Goal: Obtain resource: Obtain resource

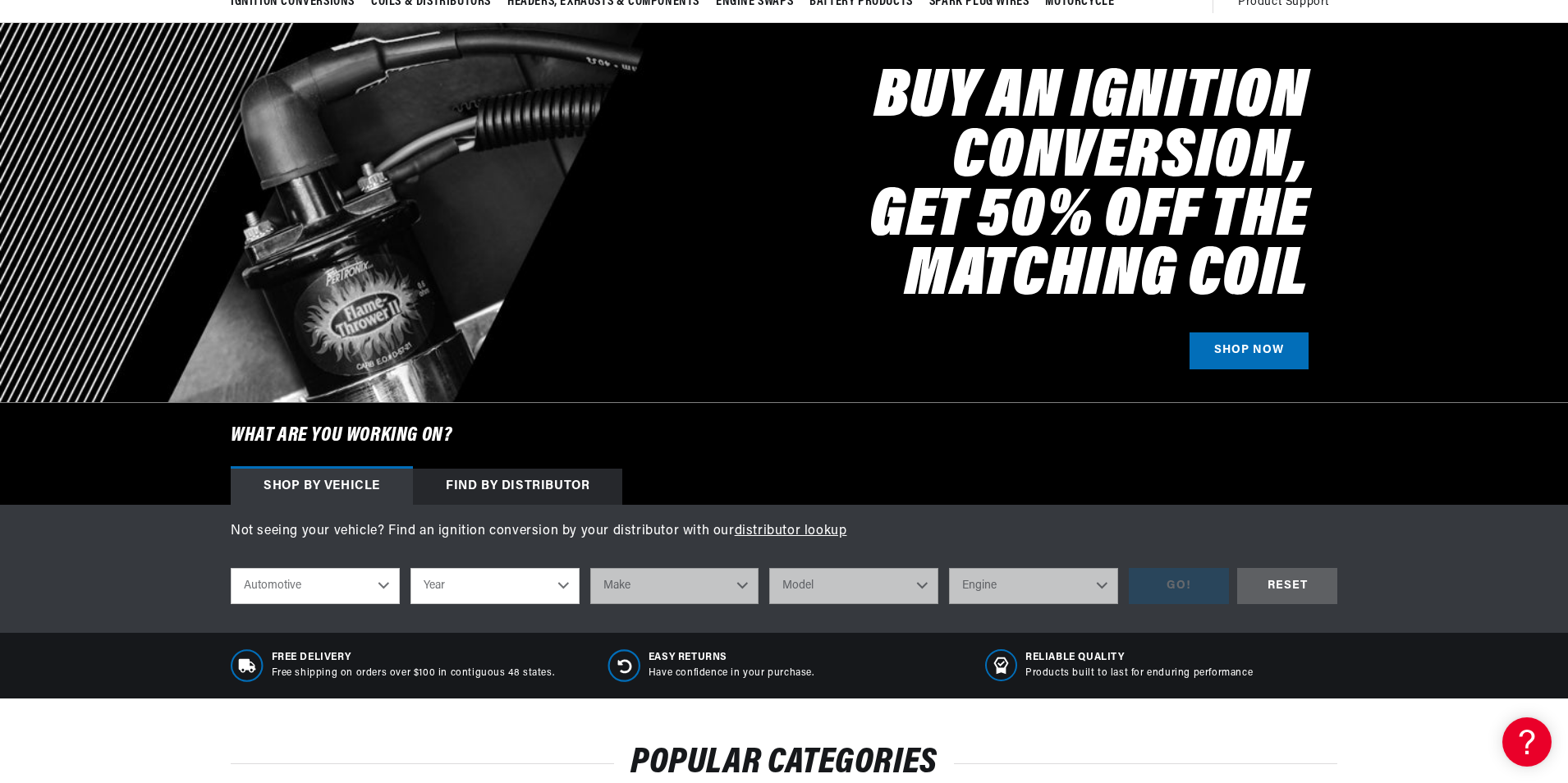
click at [389, 577] on select "Automotive Agricultural Industrial Marine Motorcycle" at bounding box center [315, 586] width 169 height 36
click at [564, 587] on select "Year 2022 2021 2020 2019 2018 2017 2016 2015 2014 2013 2012 2011 2010 2009 2008…" at bounding box center [495, 586] width 169 height 36
select select "1969"
click at [411, 568] on select "Year 2022 2021 2020 2019 2018 2017 2016 2015 2014 2013 2012 2011 2010 2009 2008…" at bounding box center [495, 586] width 169 height 36
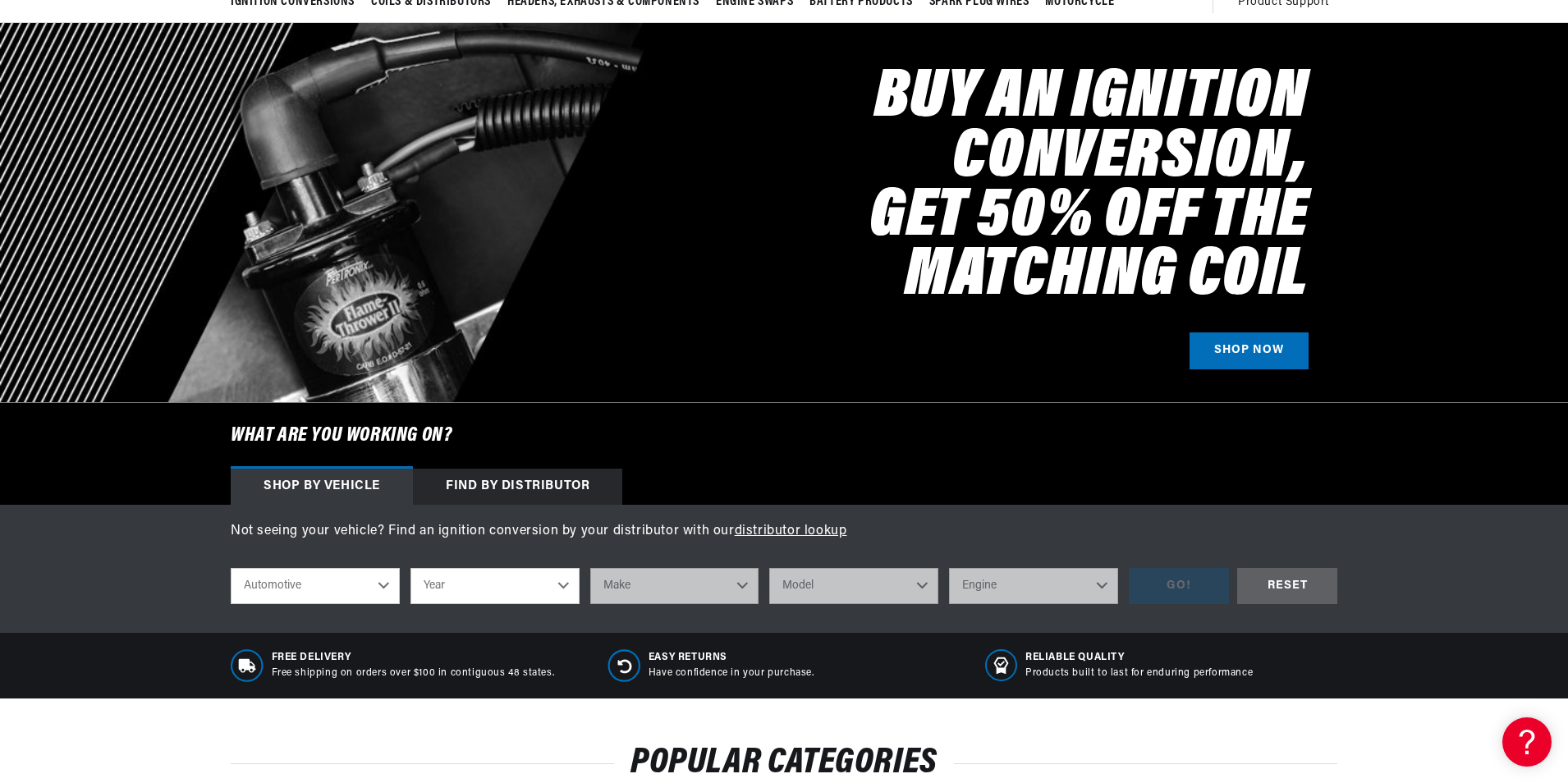
select select "1969"
click at [676, 588] on select "Make Alfa Romeo American Motors Aston Martin Austin Austin Healey Avanti BMW Bu…" at bounding box center [675, 586] width 169 height 36
select select "Chevrolet"
click at [590, 568] on select "Make Alfa Romeo American Motors Aston Martin Austin Austin Healey Avanti BMW Bu…" at bounding box center [675, 586] width 169 height 36
select select "Chevrolet"
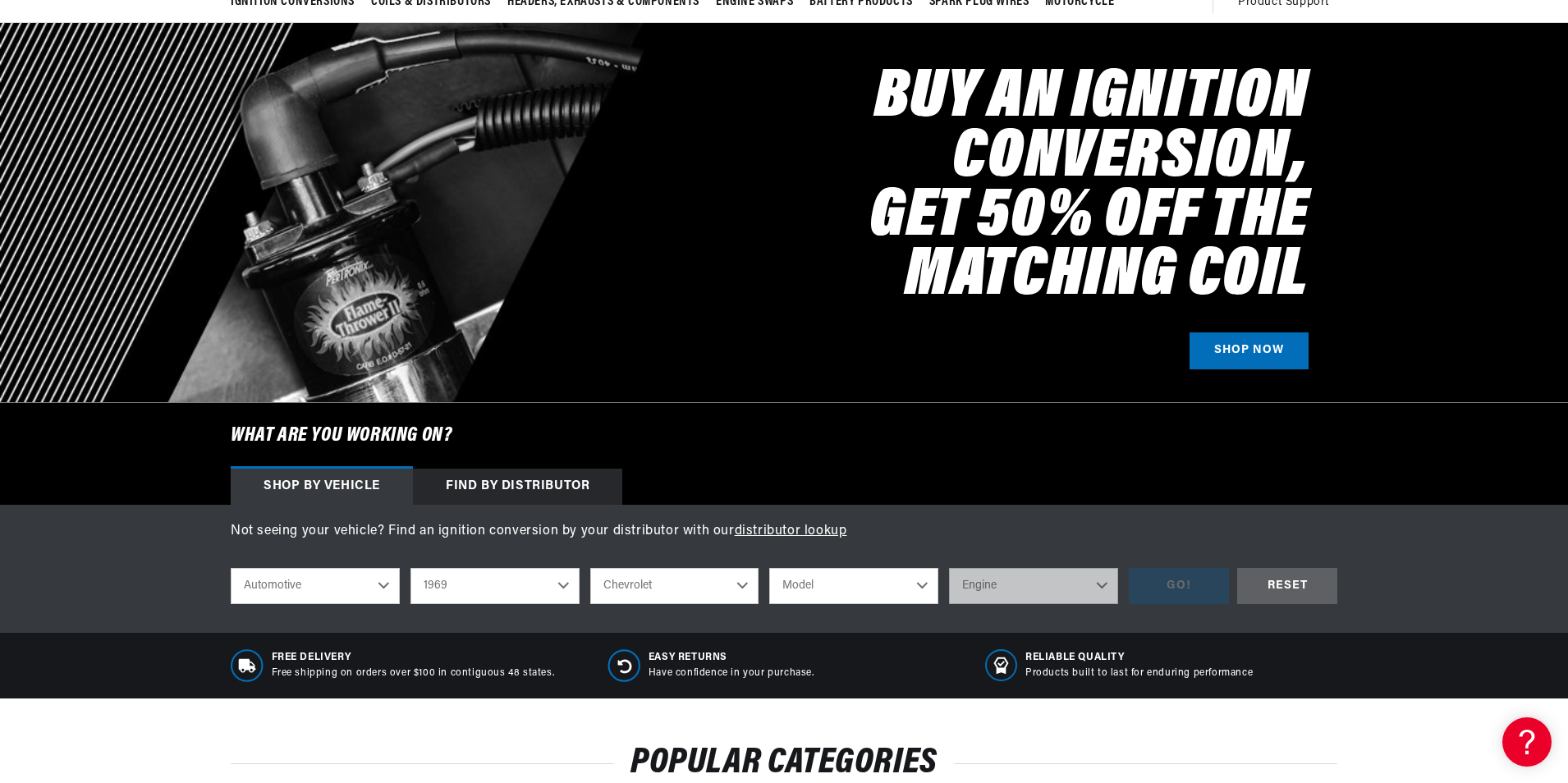
scroll to position [0, 2051]
click at [862, 582] on select "Model Bel Air Biscayne Blazer Brookwood C10 Pickup C10 Suburban C20 Pickup C20 …" at bounding box center [853, 586] width 169 height 36
select select "Camaro"
click at [769, 568] on select "Model Bel Air Biscayne Blazer Brookwood C10 Pickup C10 Suburban C20 Pickup C20 …" at bounding box center [853, 586] width 169 height 36
select select "Camaro"
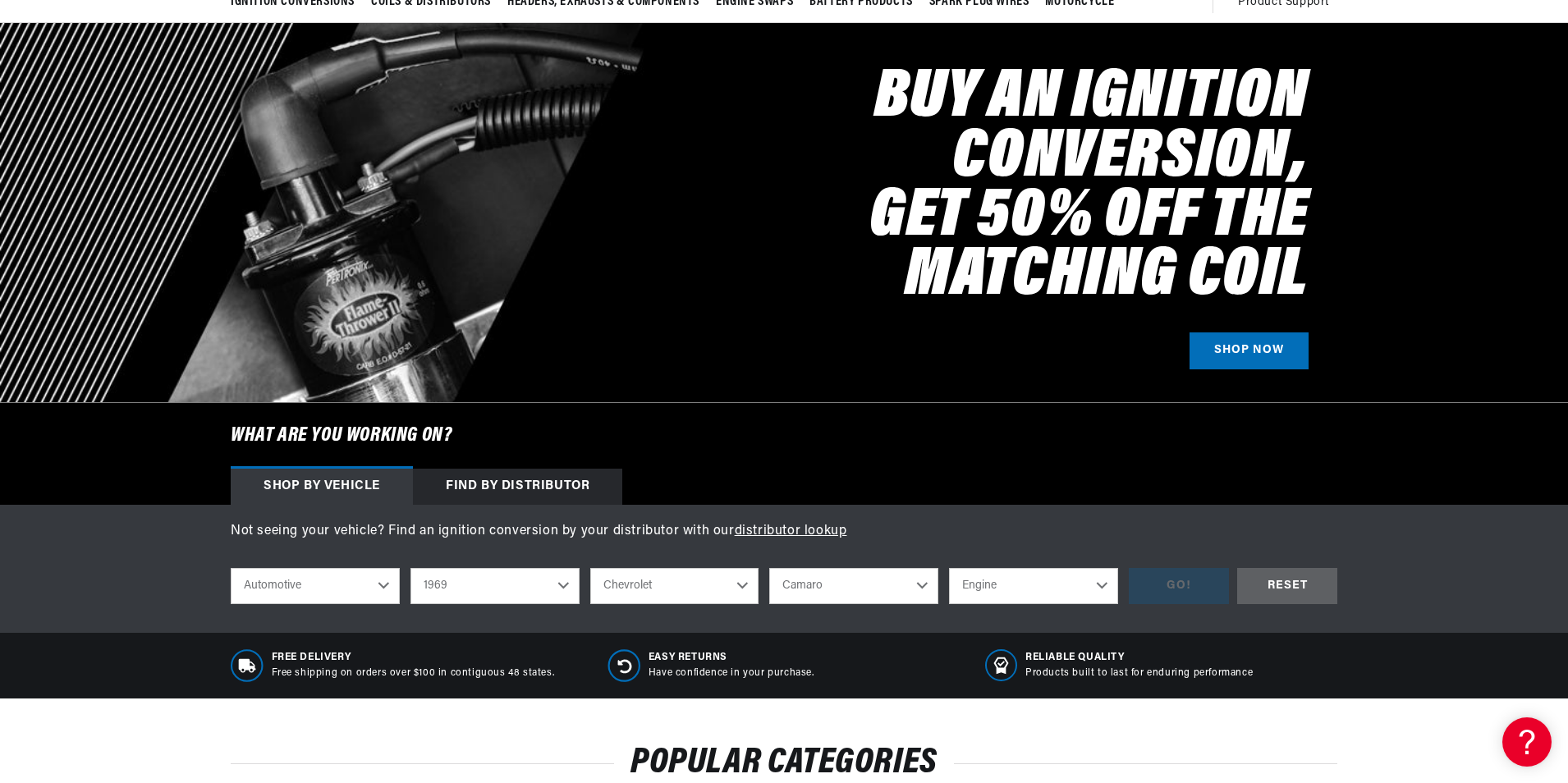
click at [993, 580] on select "Engine 6.6L 230cid / 3.8L 250cid / 4.1L 302cid / 4.9L 305cid / 5.0L 307cid / 5.…" at bounding box center [1034, 586] width 169 height 36
select select "350cid-5.7L"
click at [949, 568] on select "Engine 6.6L 230cid / 3.8L 250cid / 4.1L 302cid / 4.9L 305cid / 5.0L 307cid / 5.…" at bounding box center [1034, 586] width 169 height 36
select select "350cid-5.7L"
click at [1195, 585] on div "GO!" at bounding box center [1179, 587] width 100 height 37
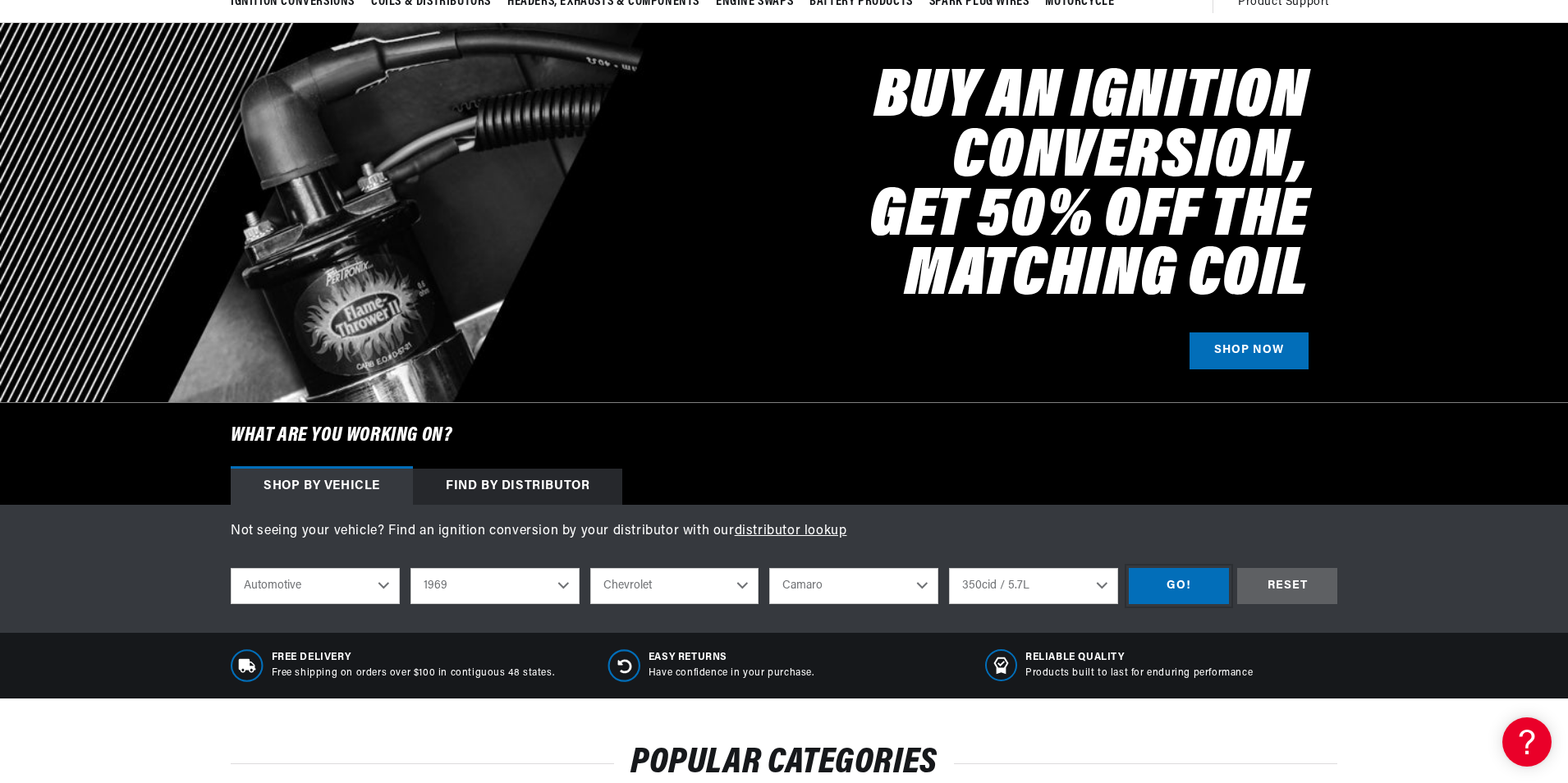
scroll to position [0, 0]
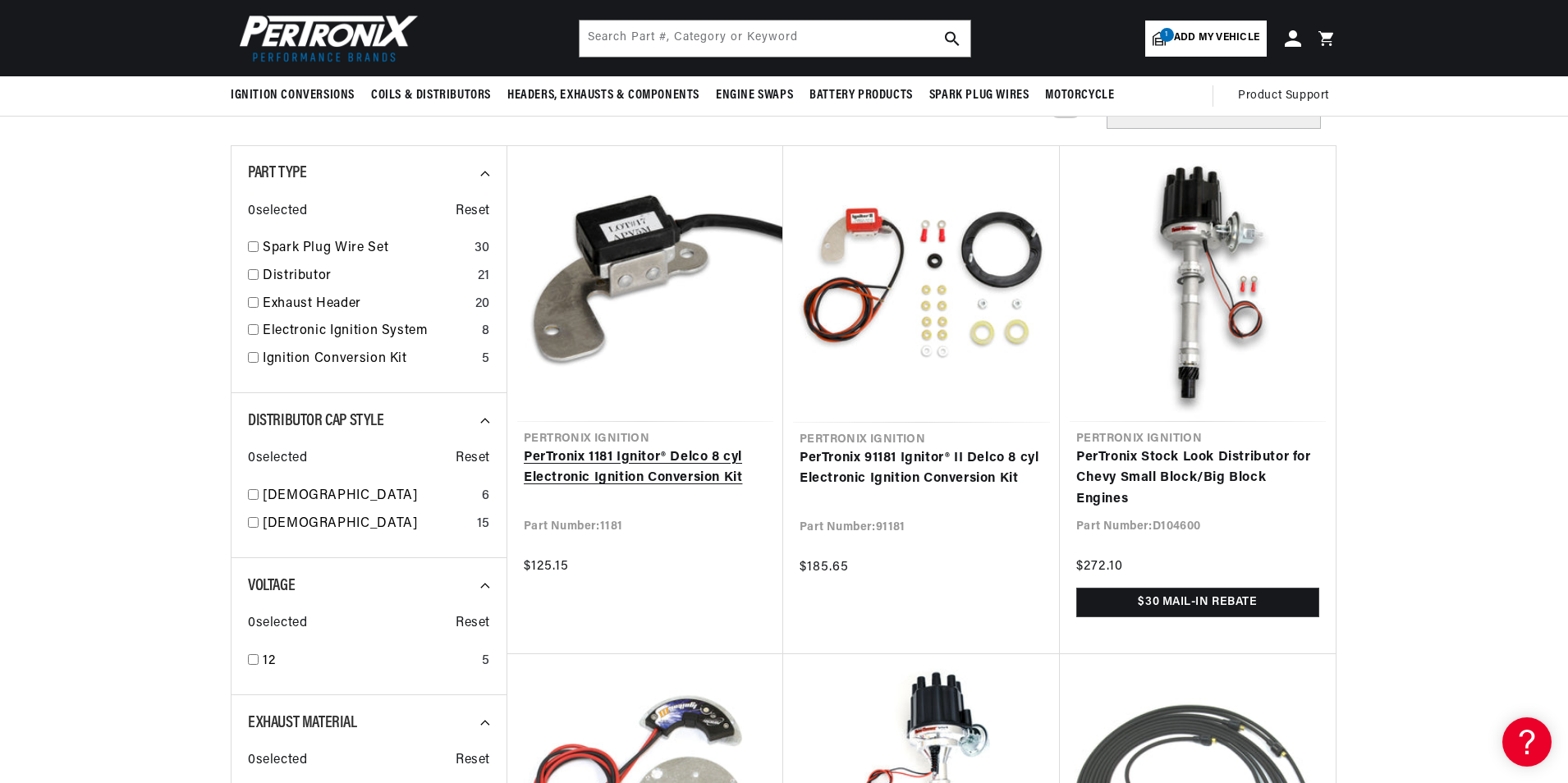
click at [652, 460] on link "PerTronix 1181 Ignitor® Delco 8 cyl Electronic Ignition Conversion Kit" at bounding box center [645, 467] width 243 height 41
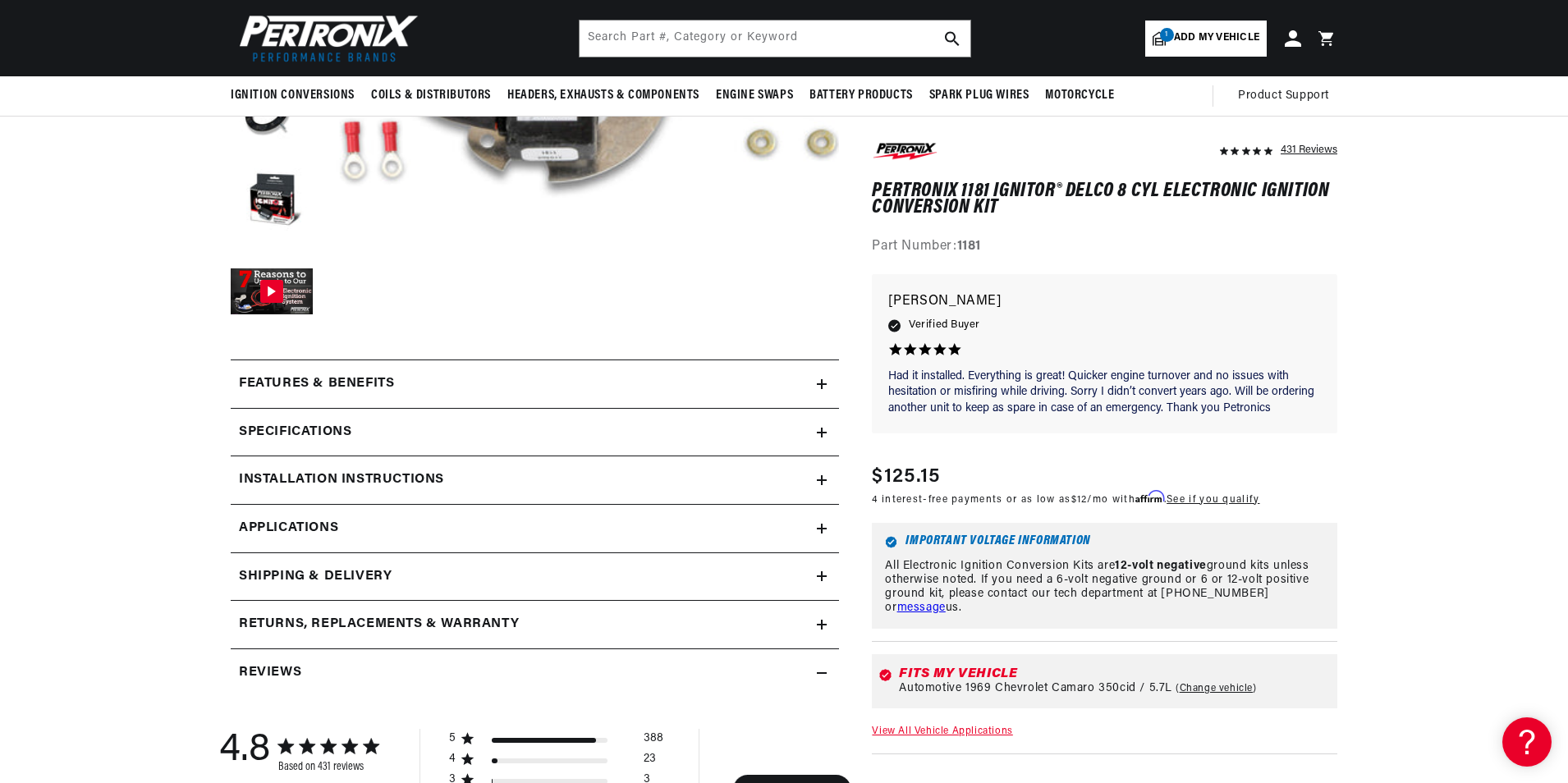
scroll to position [411, 0]
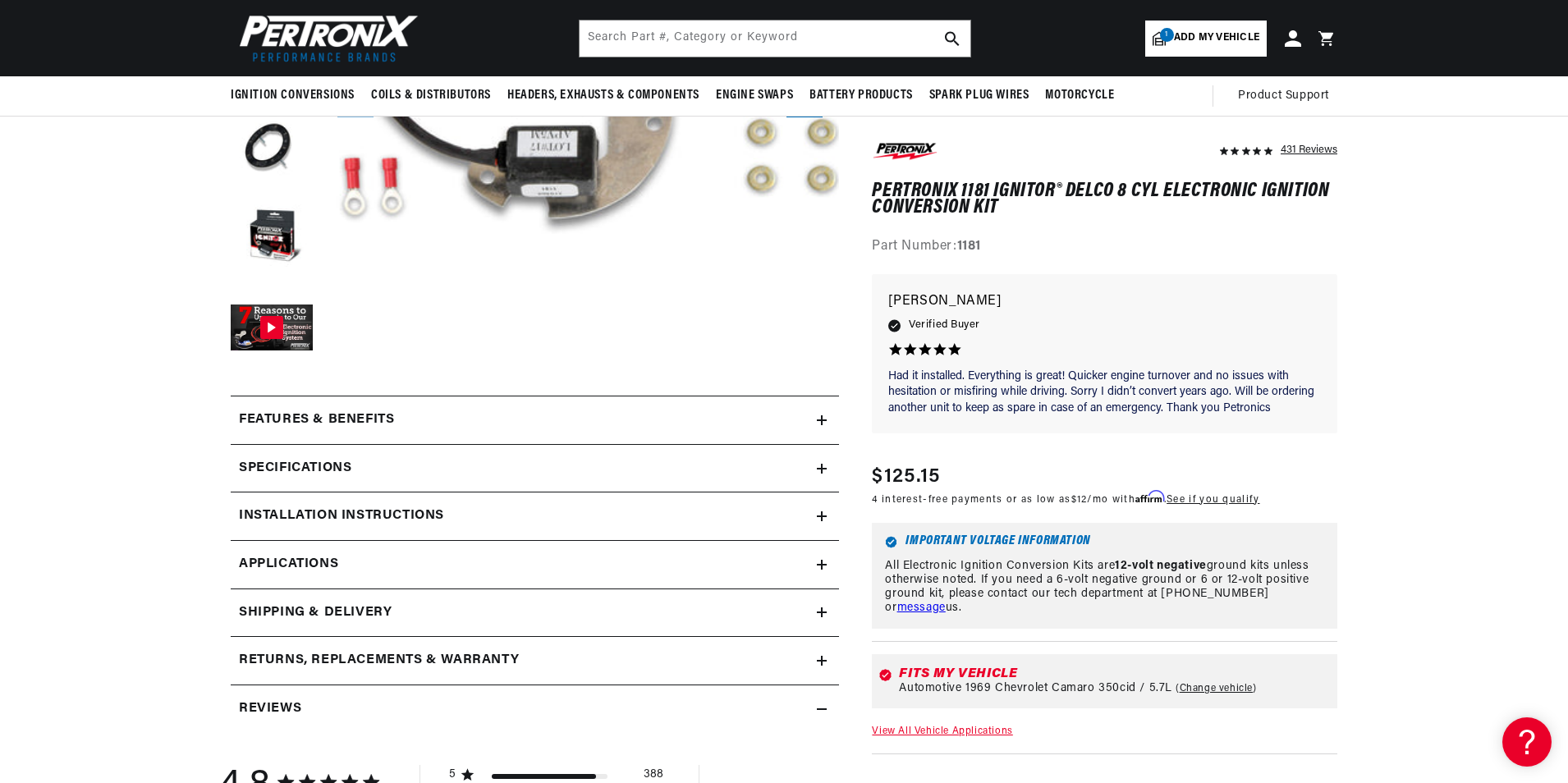
click at [821, 513] on icon at bounding box center [821, 516] width 0 height 10
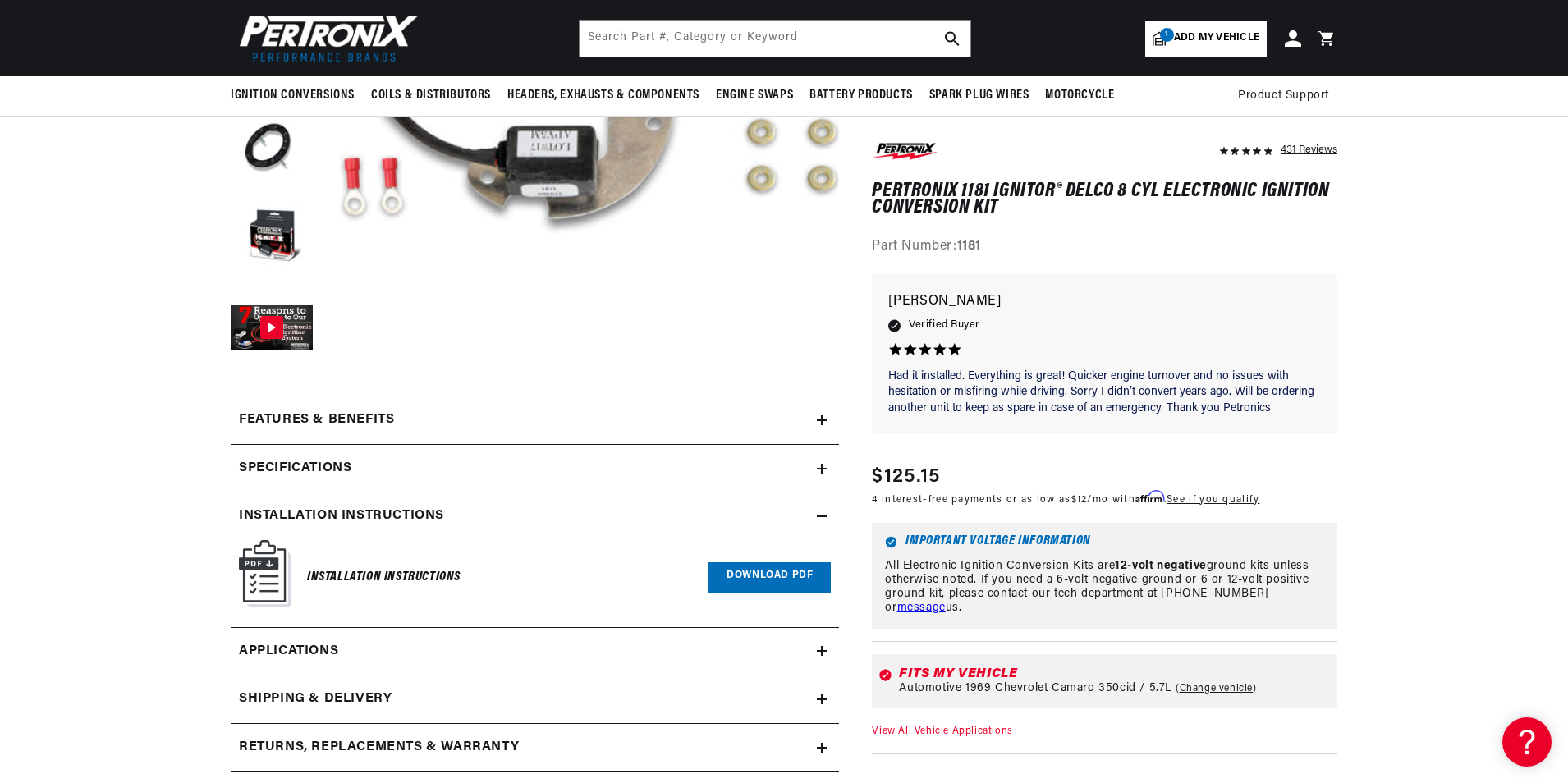
scroll to position [0, 0]
click at [268, 572] on img at bounding box center [264, 573] width 52 height 67
click at [774, 563] on link "Download PDF" at bounding box center [770, 577] width 122 height 30
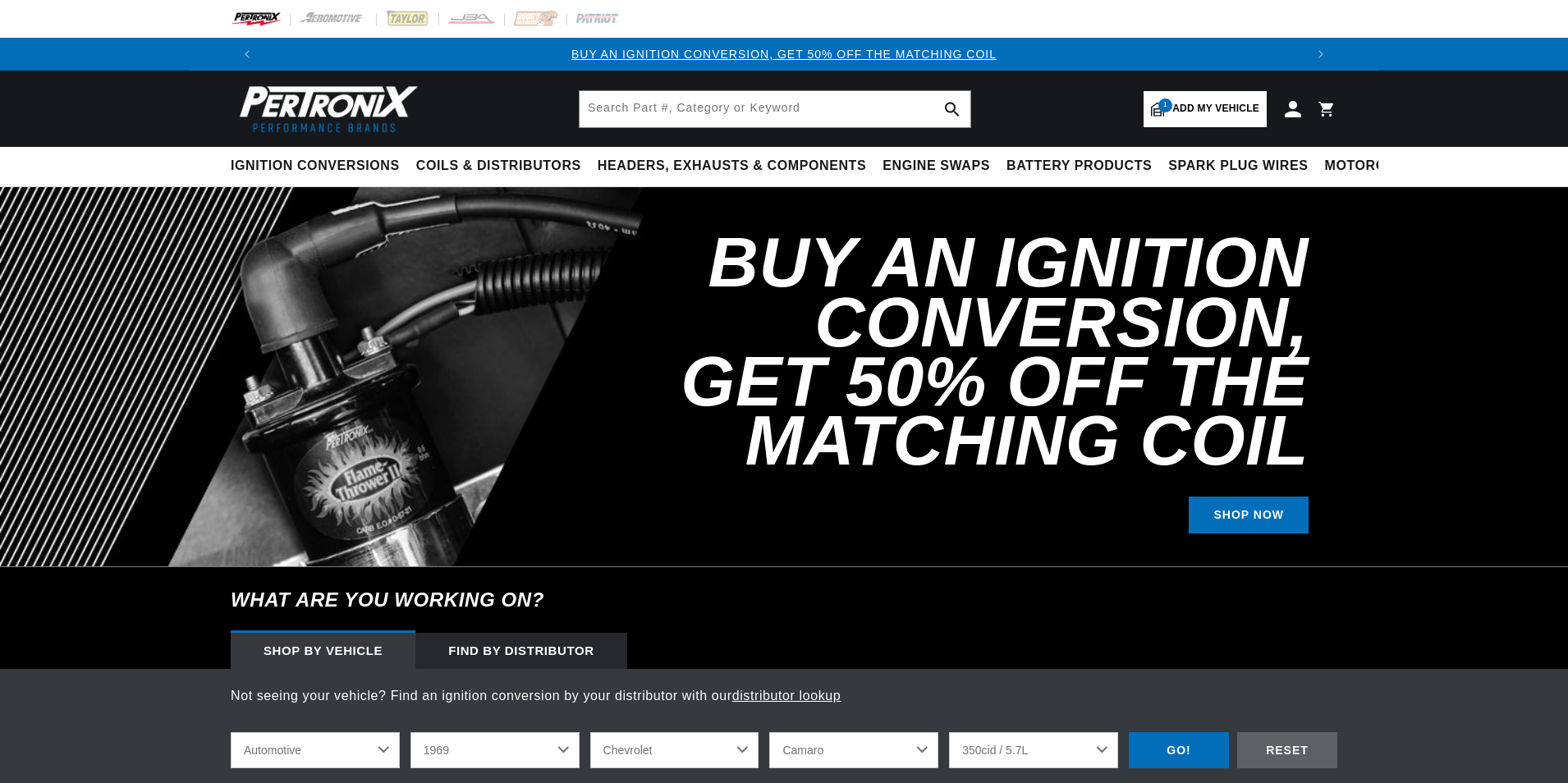
select select "1969"
select select "Chevrolet"
select select "Camaro"
select select "350cid-5.7L"
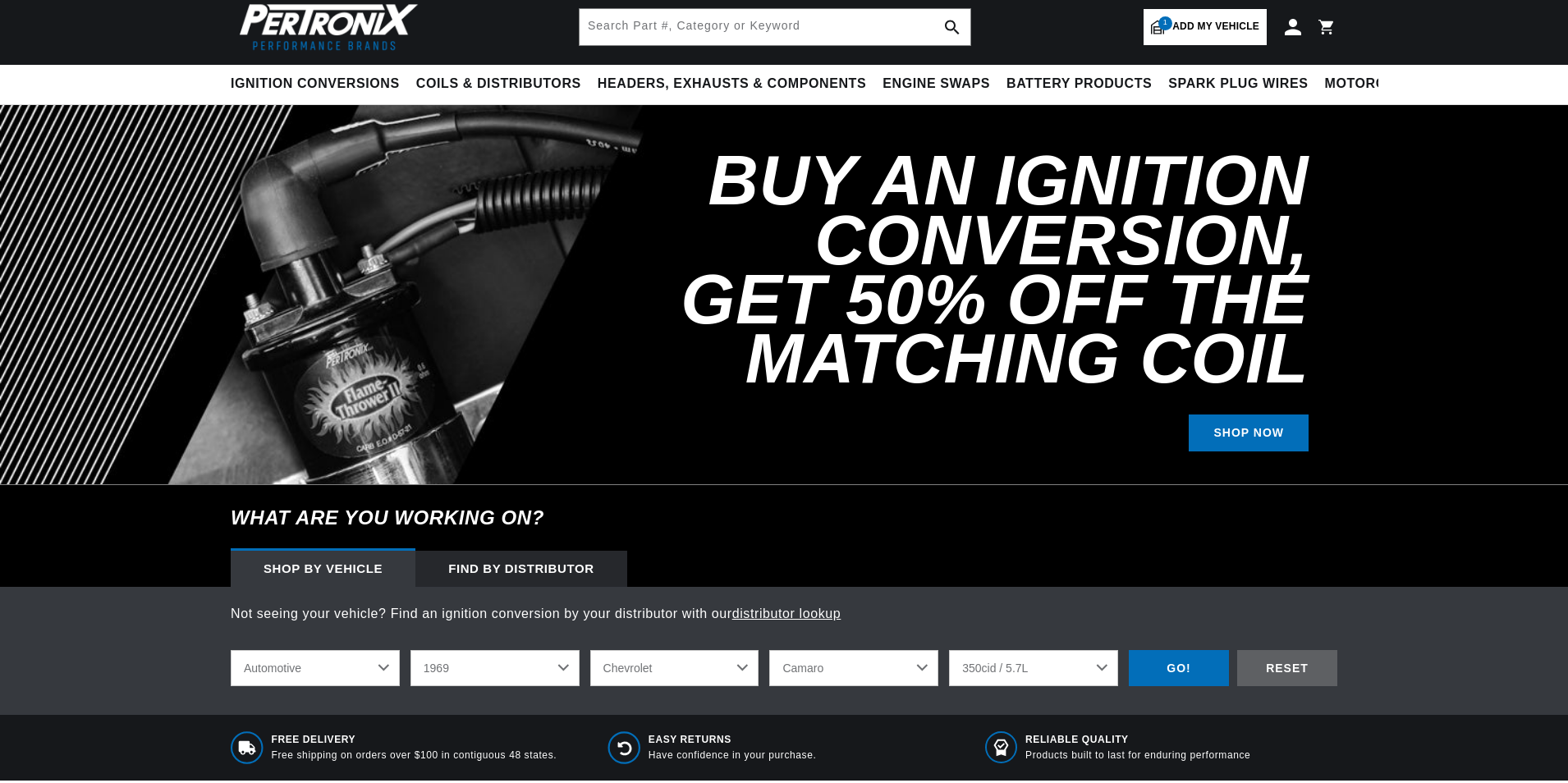
scroll to position [82, 0]
click at [1198, 666] on div "GO!" at bounding box center [1179, 669] width 100 height 37
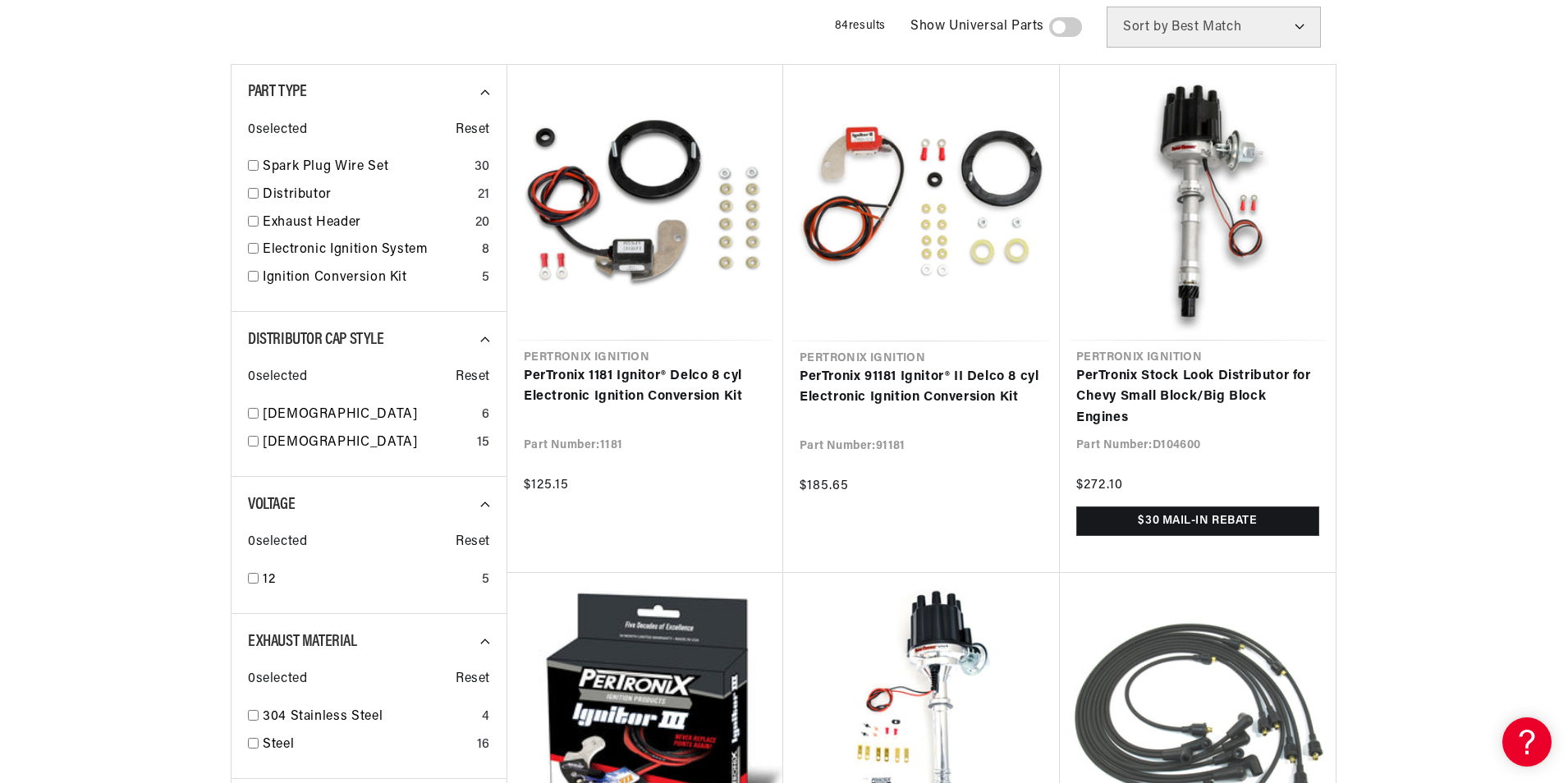
scroll to position [246, 0]
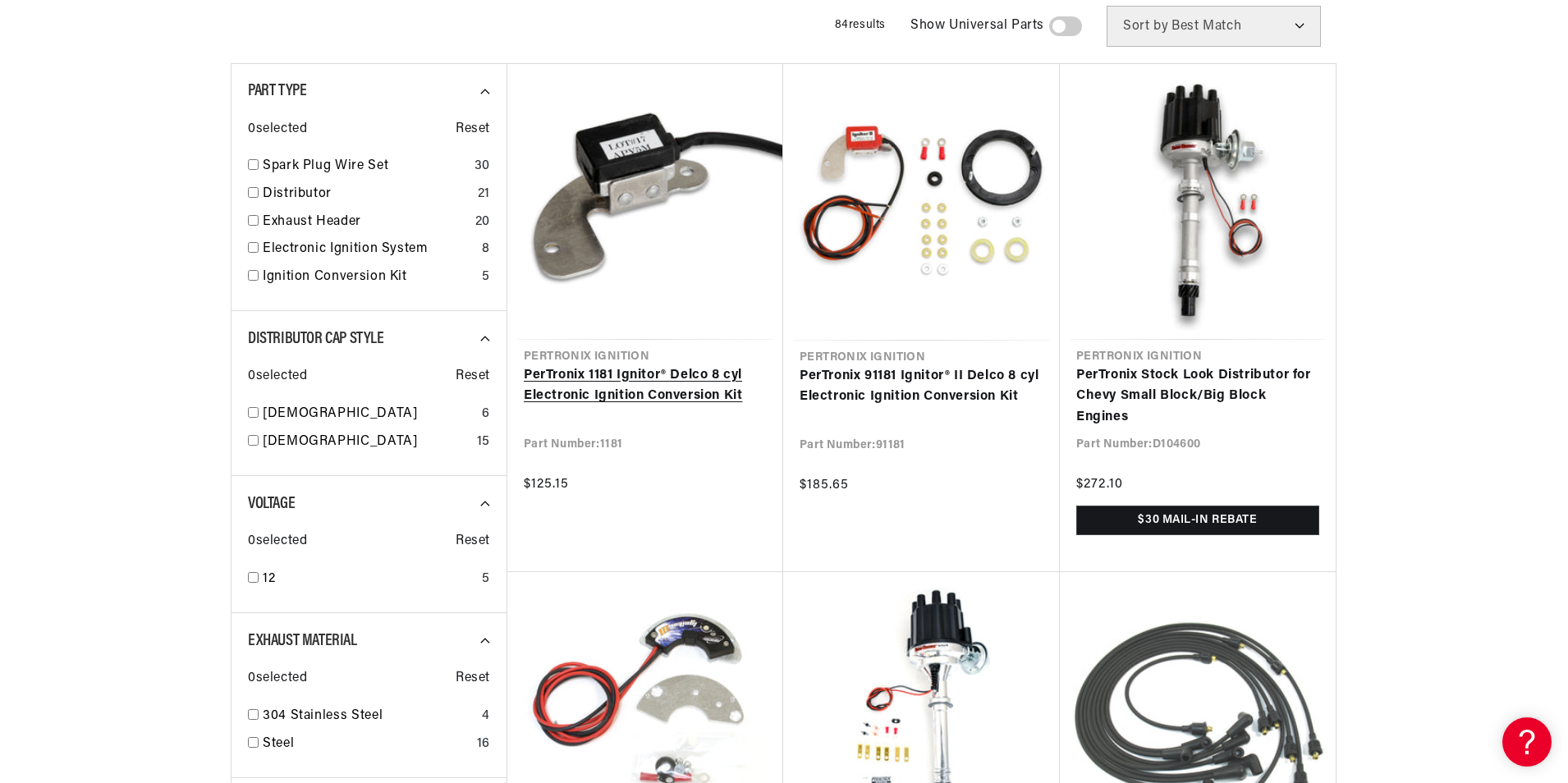
click at [643, 379] on link "PerTronix 1181 Ignitor® Delco 8 cyl Electronic Ignition Conversion Kit" at bounding box center [645, 385] width 243 height 41
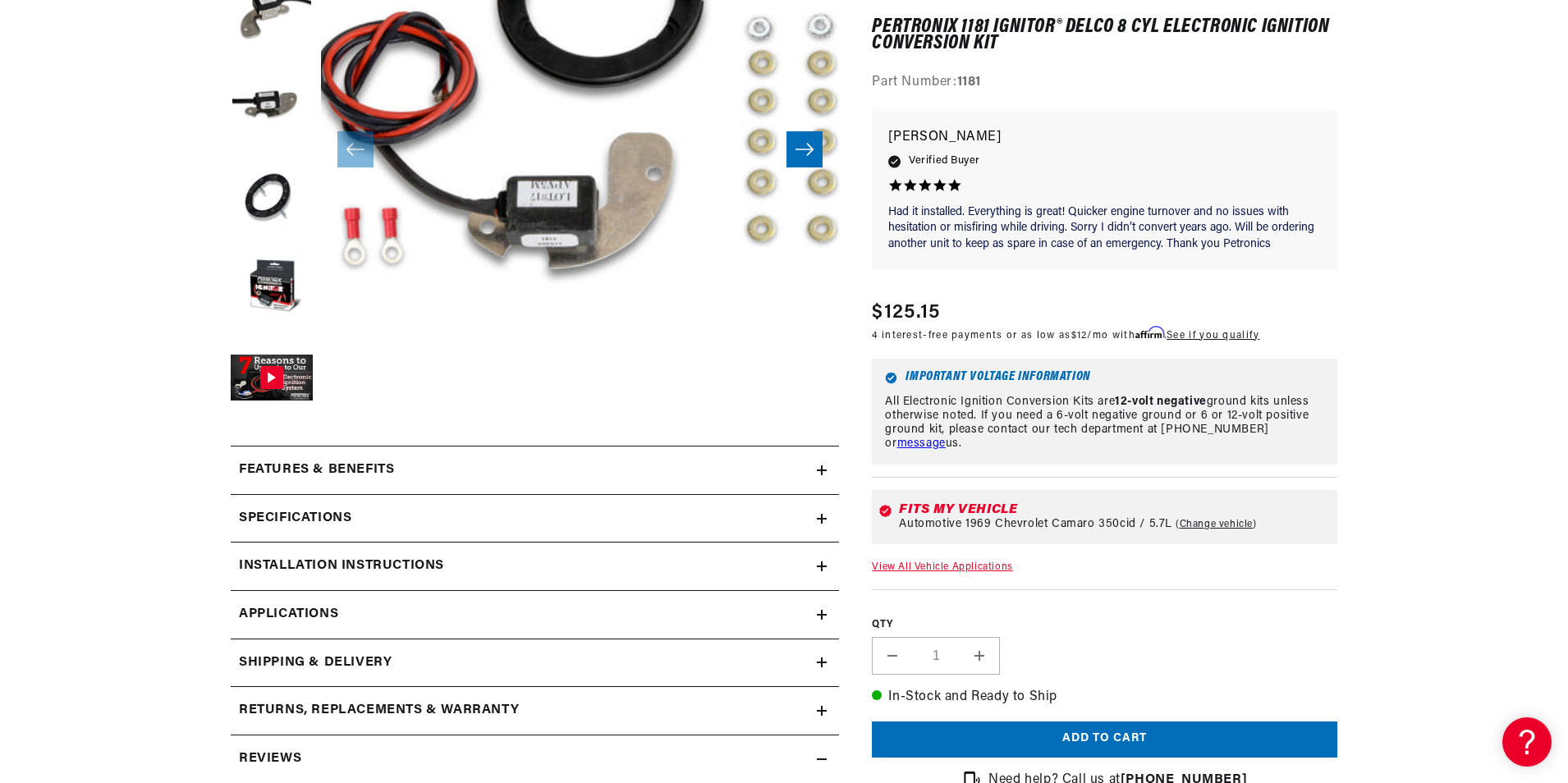
scroll to position [411, 0]
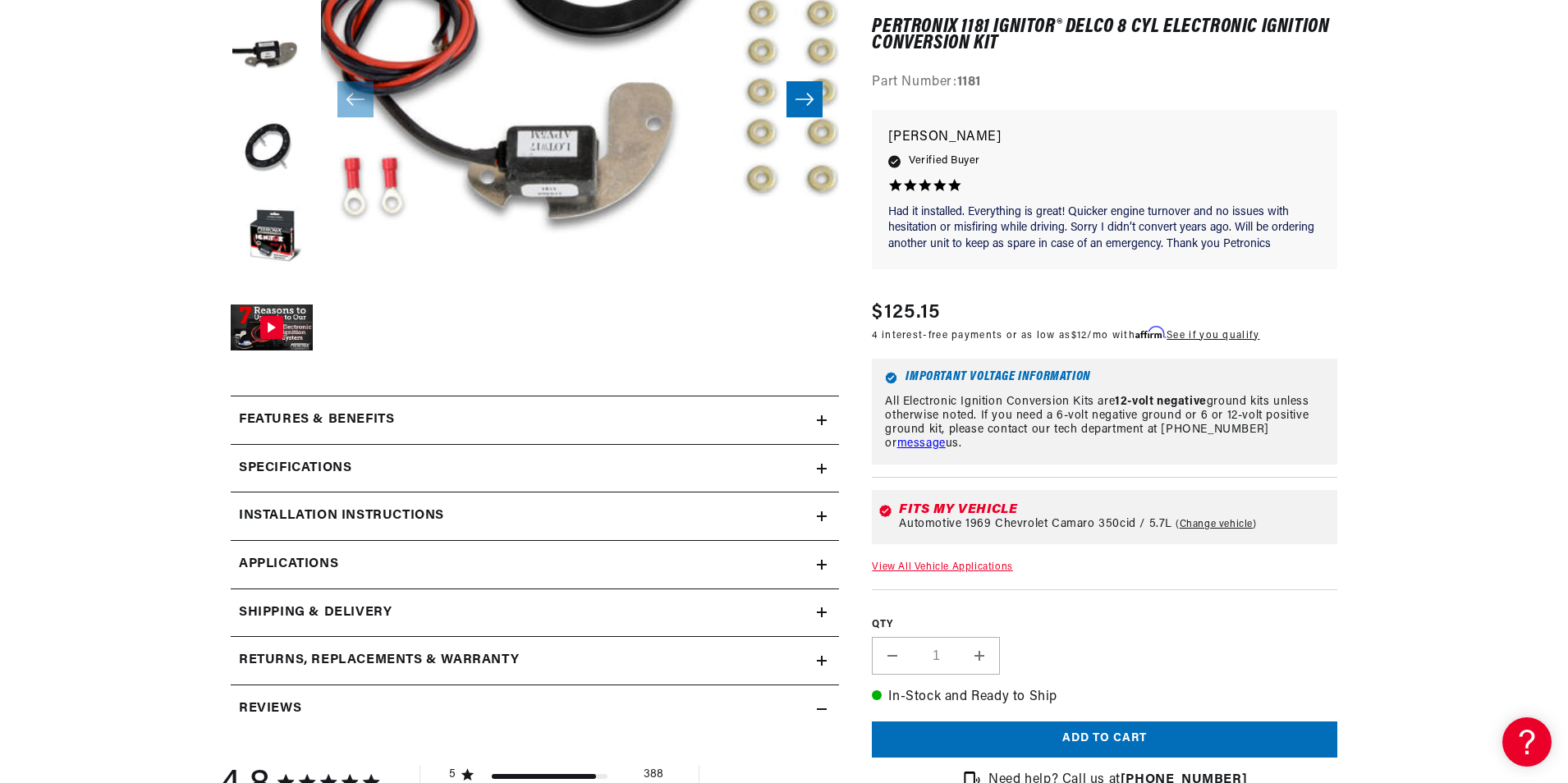
click at [330, 518] on h2 "Installation instructions" at bounding box center [341, 516] width 205 height 21
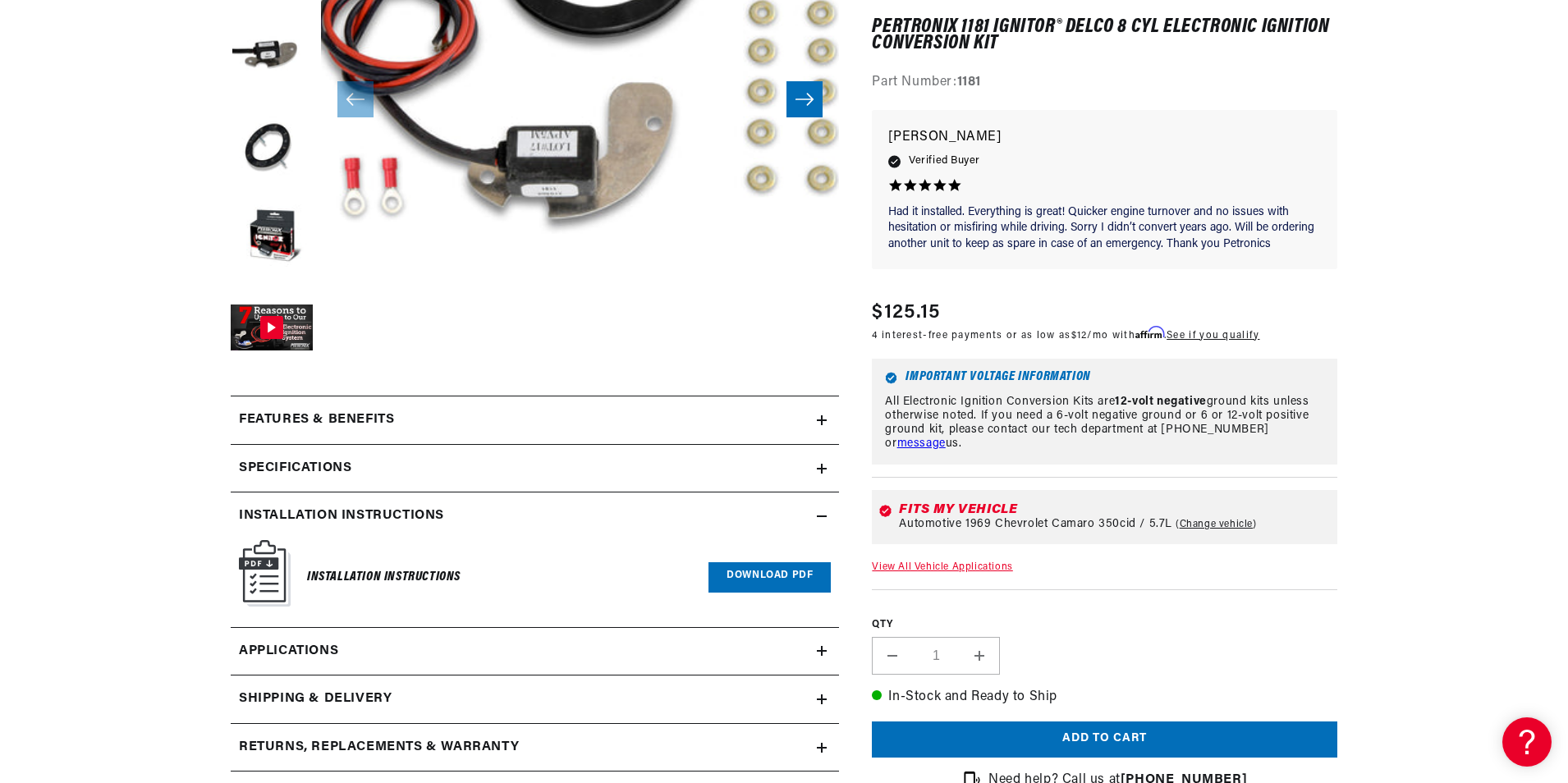
scroll to position [0, 334]
click at [739, 580] on link "Download PDF" at bounding box center [770, 577] width 122 height 30
